Goal: Book appointment/travel/reservation

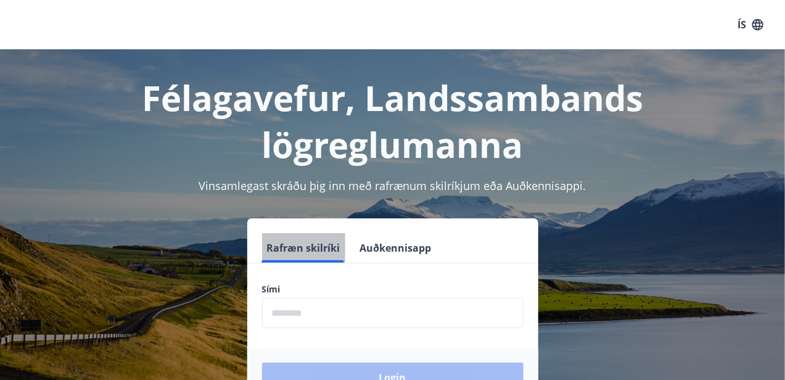
click at [321, 255] on button "Rafræn skilríki" at bounding box center [303, 248] width 83 height 30
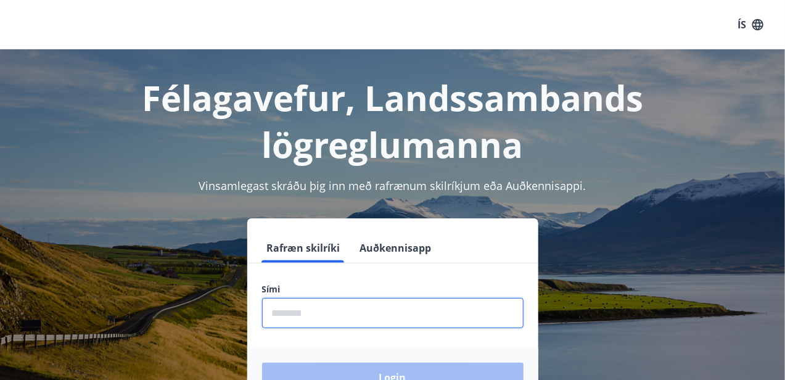
click at [342, 314] on input "phone" at bounding box center [393, 313] width 262 height 30
type input "********"
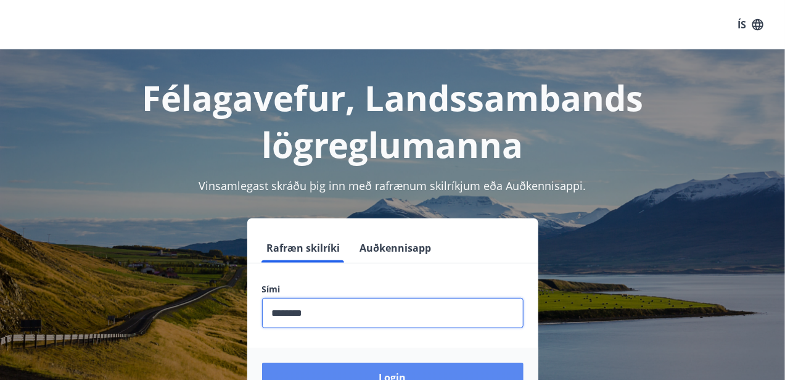
drag, startPoint x: 394, startPoint y: 377, endPoint x: 395, endPoint y: 368, distance: 8.7
click at [395, 368] on button "Login" at bounding box center [393, 378] width 262 height 30
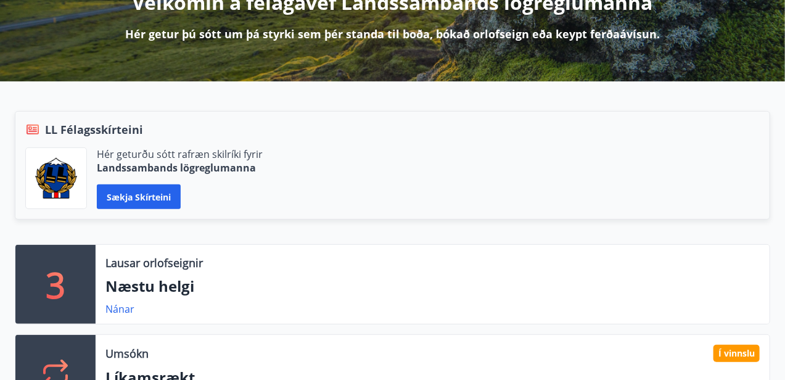
scroll to position [247, 0]
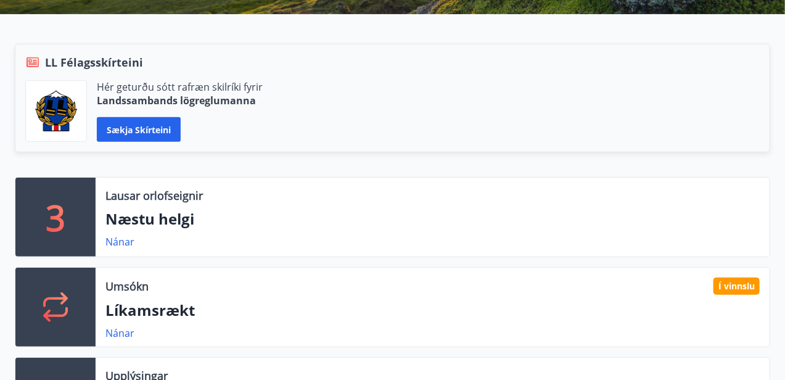
click at [68, 220] on div "3" at bounding box center [55, 217] width 80 height 79
click at [120, 241] on link "Nánar" at bounding box center [120, 242] width 29 height 14
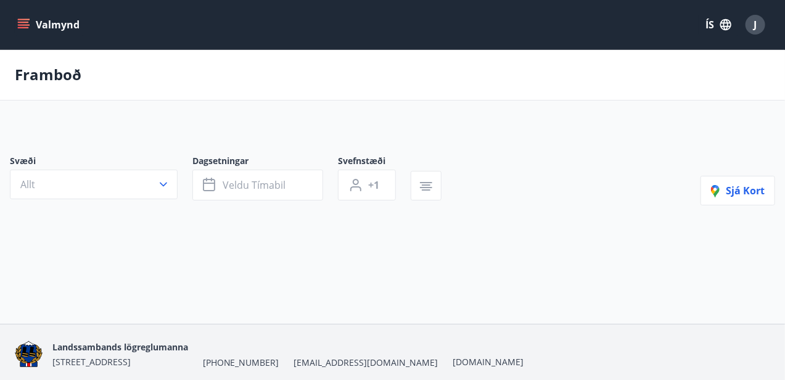
type input "*"
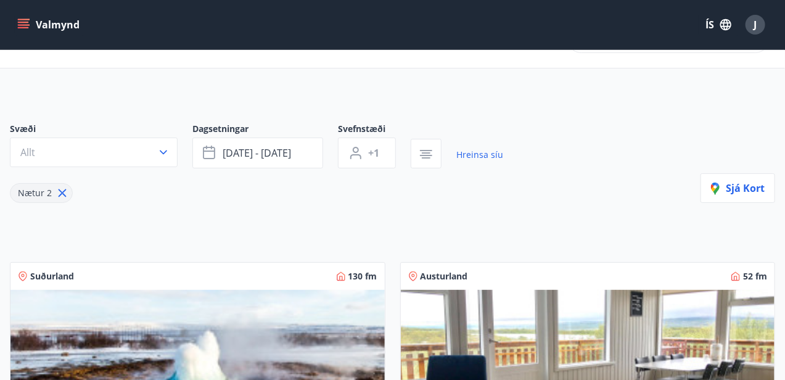
scroll to position [23, 0]
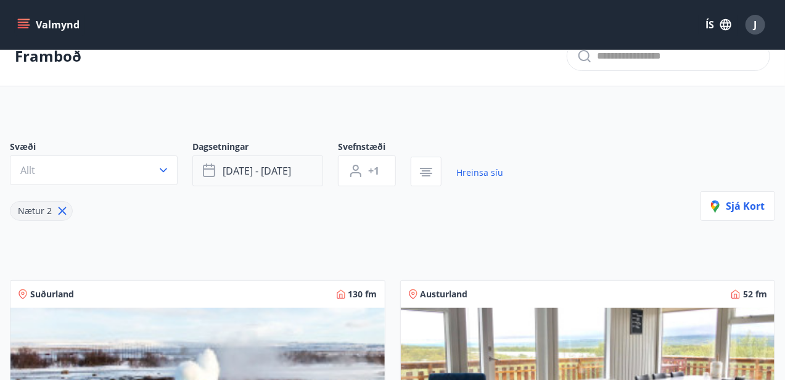
click at [267, 172] on span "sep 26 - sep 29" at bounding box center [257, 171] width 68 height 14
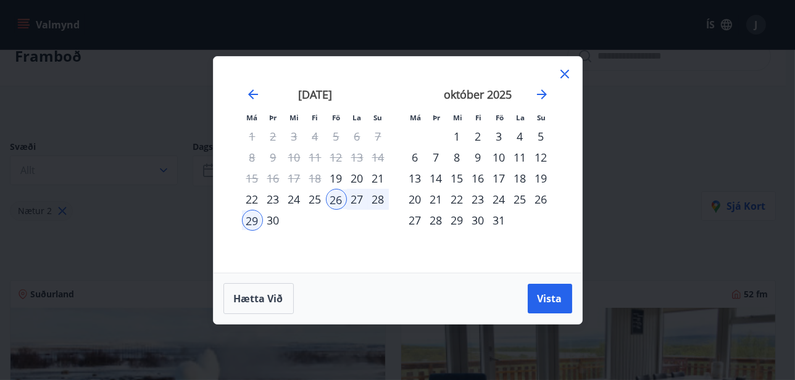
click at [496, 133] on div "3" at bounding box center [499, 136] width 21 height 21
click at [540, 136] on div "5" at bounding box center [541, 136] width 21 height 21
click at [562, 75] on icon at bounding box center [564, 74] width 9 height 9
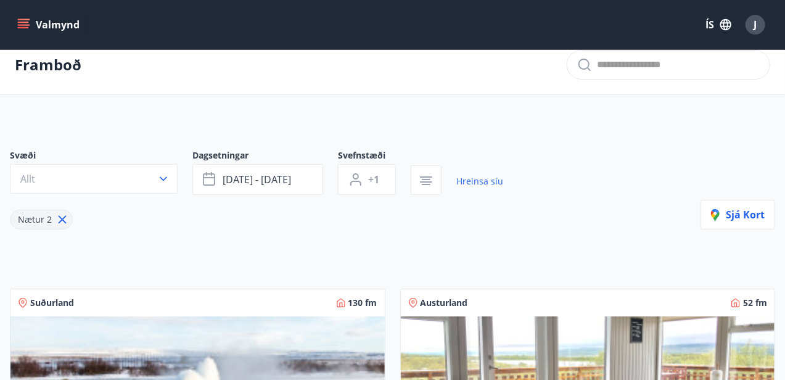
scroll to position [0, 0]
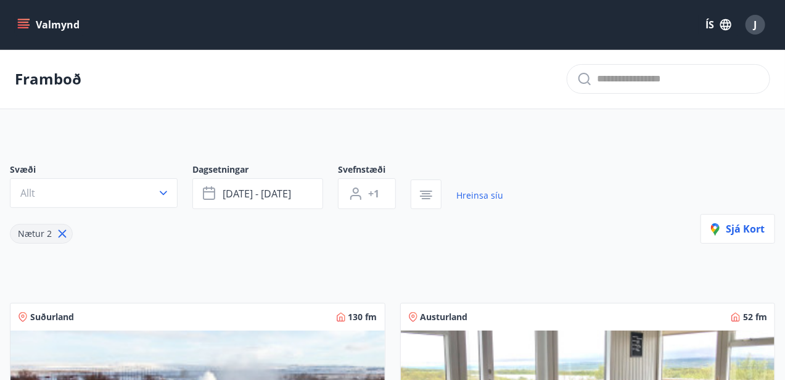
click at [27, 26] on icon "menu" at bounding box center [23, 25] width 12 height 12
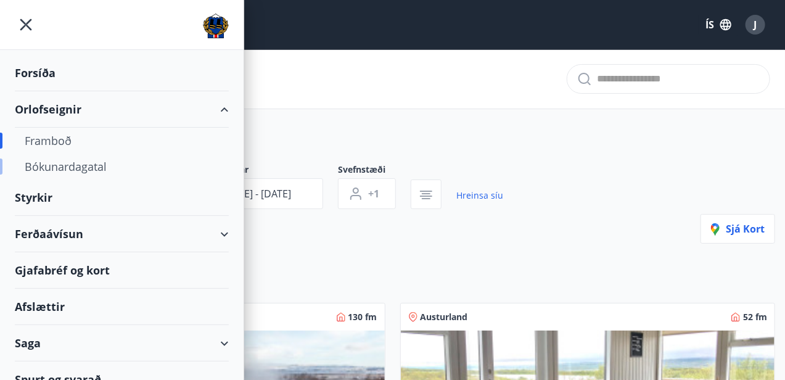
click at [87, 166] on div "Bókunardagatal" at bounding box center [122, 167] width 194 height 26
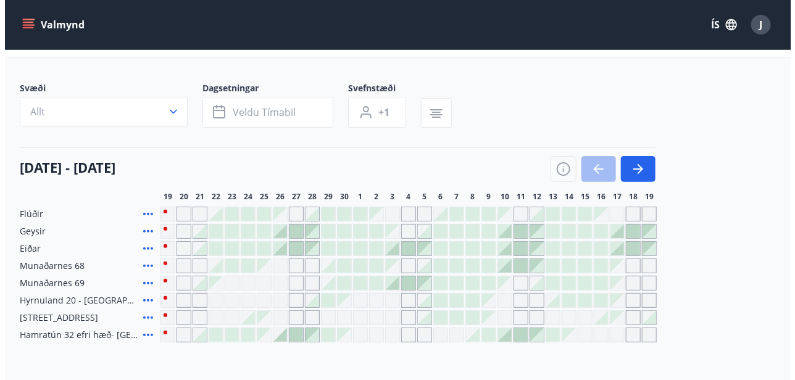
scroll to position [123, 0]
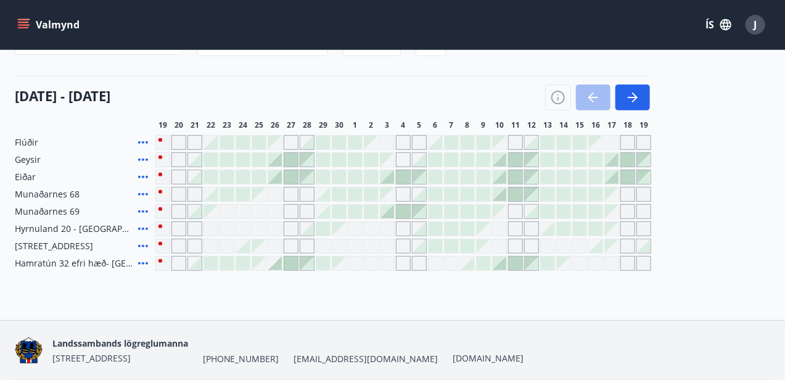
click at [410, 218] on div at bounding box center [404, 212] width 14 height 14
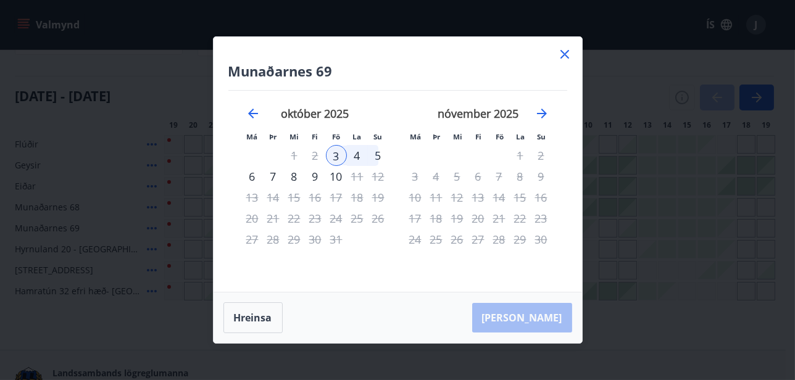
click at [252, 175] on div "6" at bounding box center [252, 176] width 21 height 21
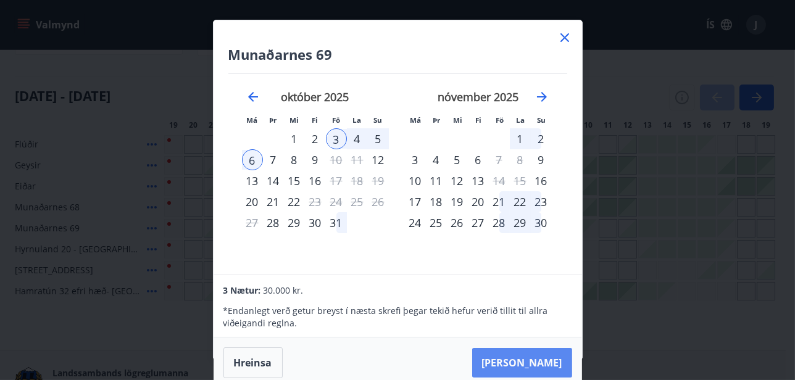
click at [533, 362] on button "Taka Frá" at bounding box center [522, 363] width 100 height 30
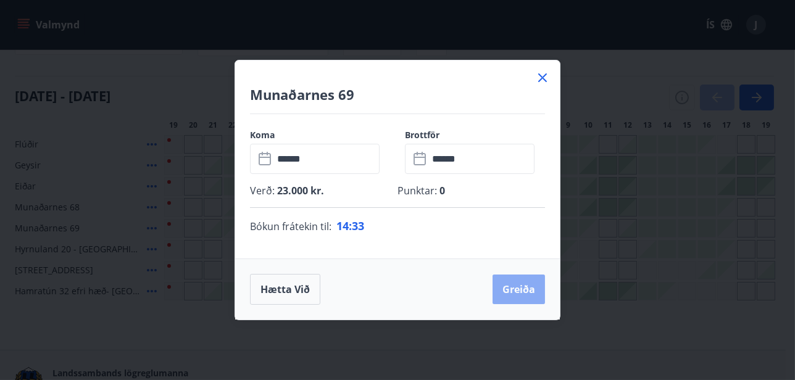
click at [525, 289] on button "Greiða" at bounding box center [518, 290] width 52 height 30
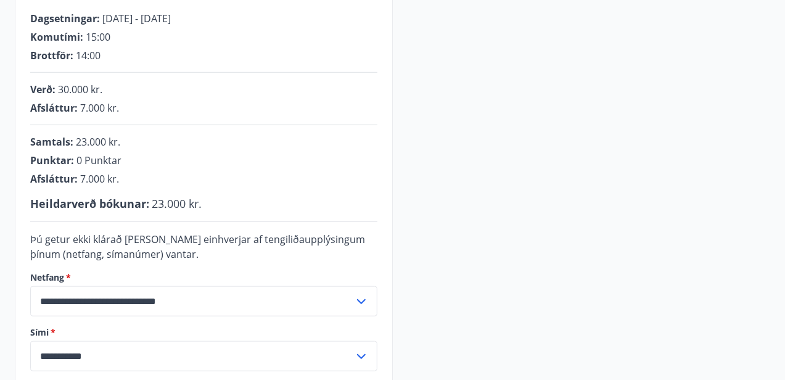
scroll to position [310, 0]
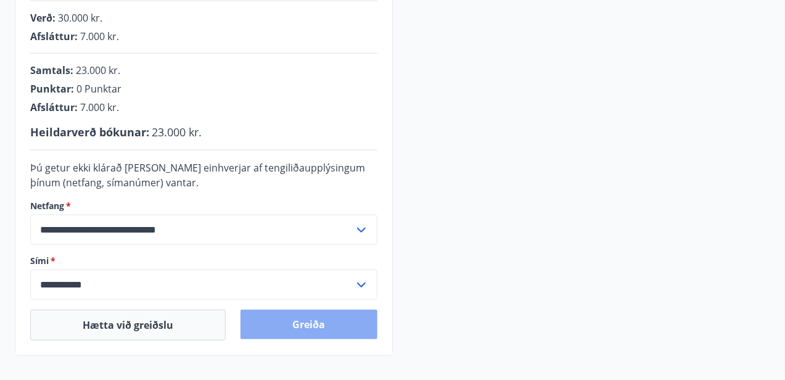
click at [344, 337] on button "Greiða" at bounding box center [309, 325] width 136 height 30
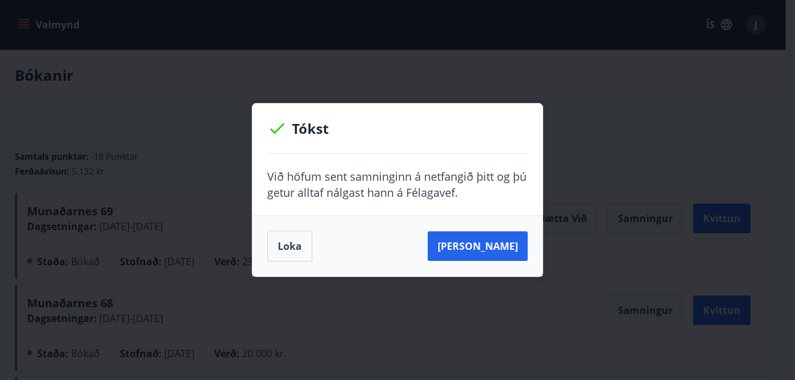
click at [545, 339] on div "Tókst Við höfum sent samninginn á netfangið þitt og þú getur alltaf nálgast [PE…" at bounding box center [397, 190] width 795 height 380
